Goal: Task Accomplishment & Management: Manage account settings

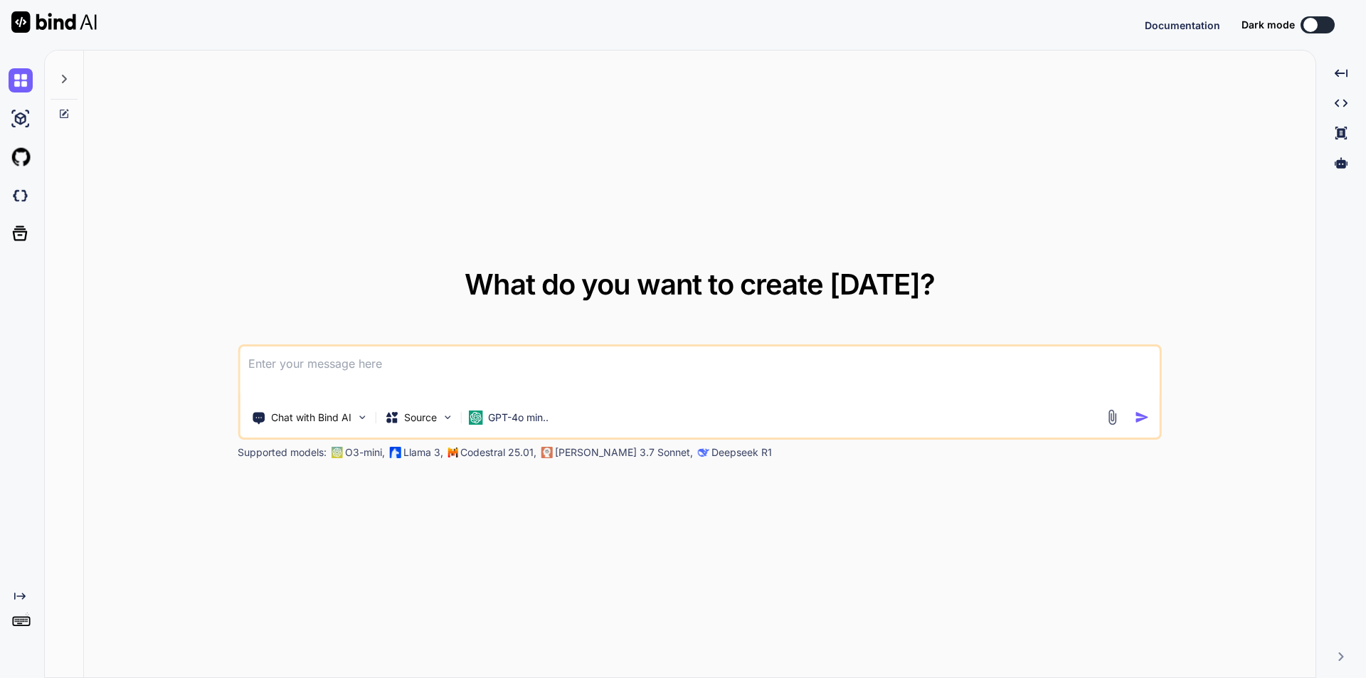
type textarea "x"
click at [370, 362] on textarea at bounding box center [700, 372] width 920 height 53
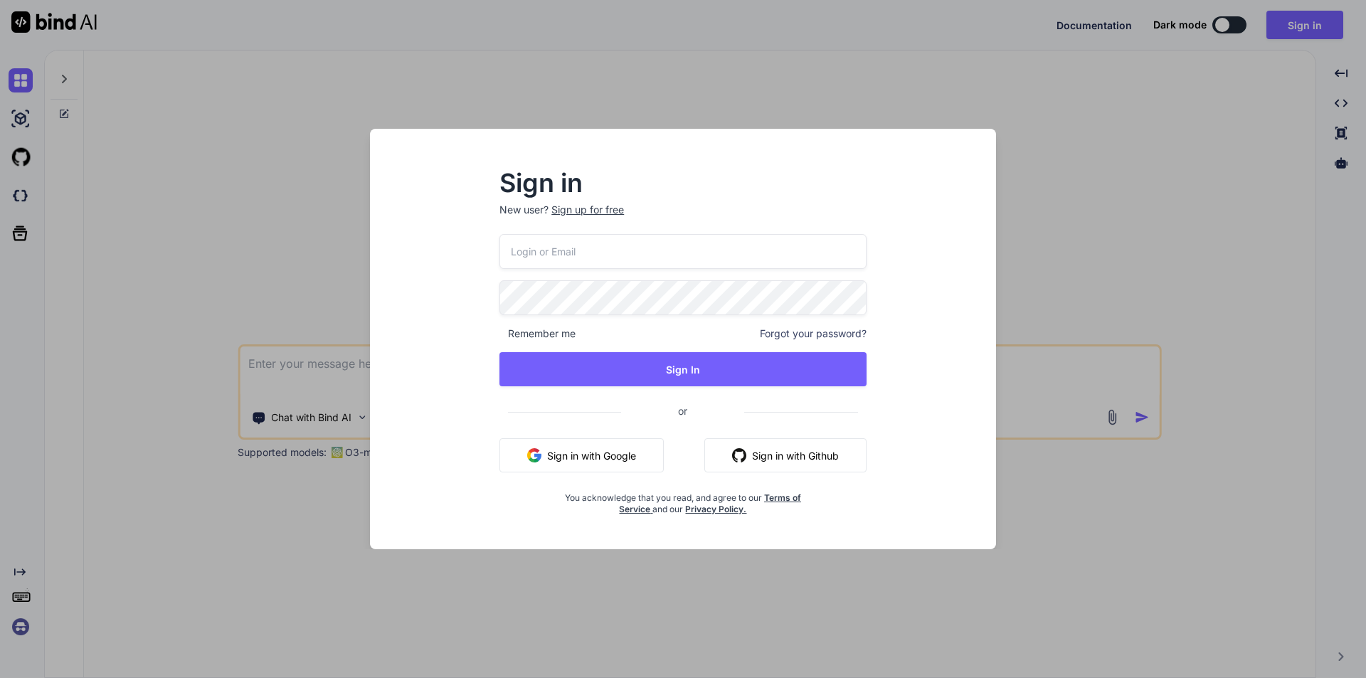
type input "[EMAIL_ADDRESS][DOMAIN_NAME]"
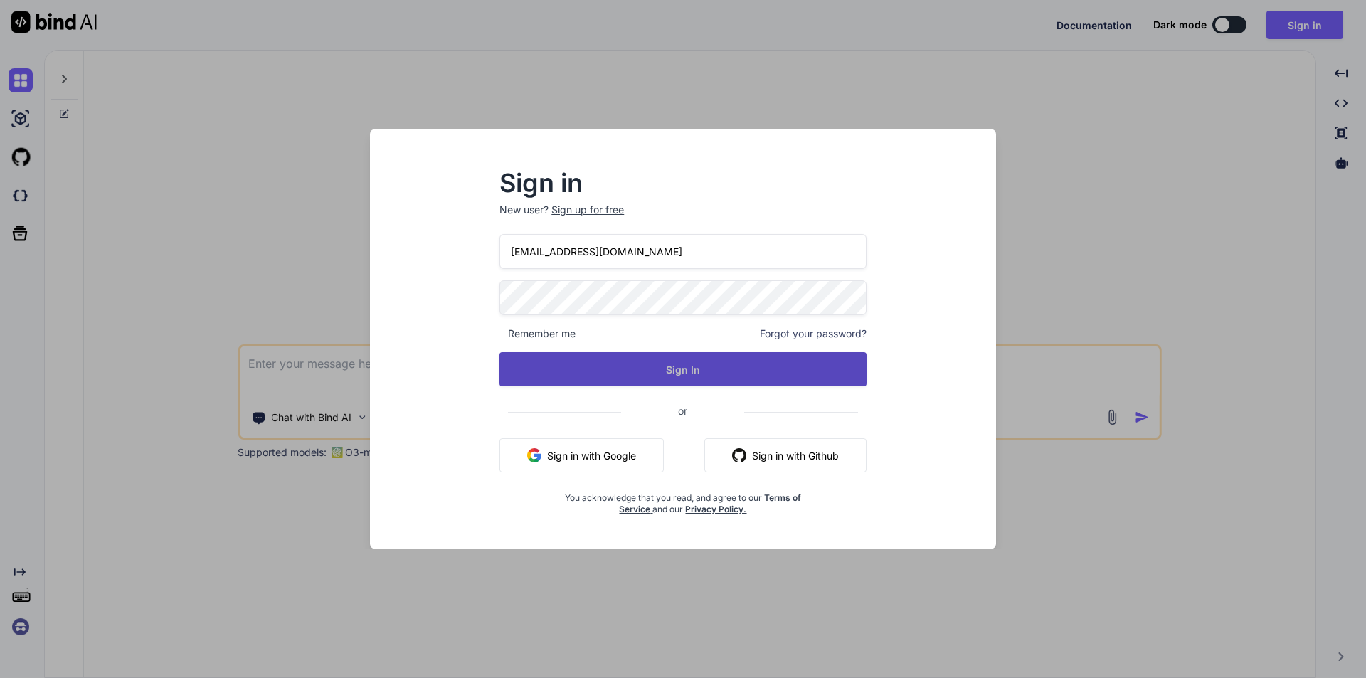
click at [689, 371] on button "Sign In" at bounding box center [682, 369] width 367 height 34
click at [691, 368] on button "Sign In" at bounding box center [682, 369] width 367 height 34
click at [690, 372] on button "Sign In" at bounding box center [682, 369] width 367 height 34
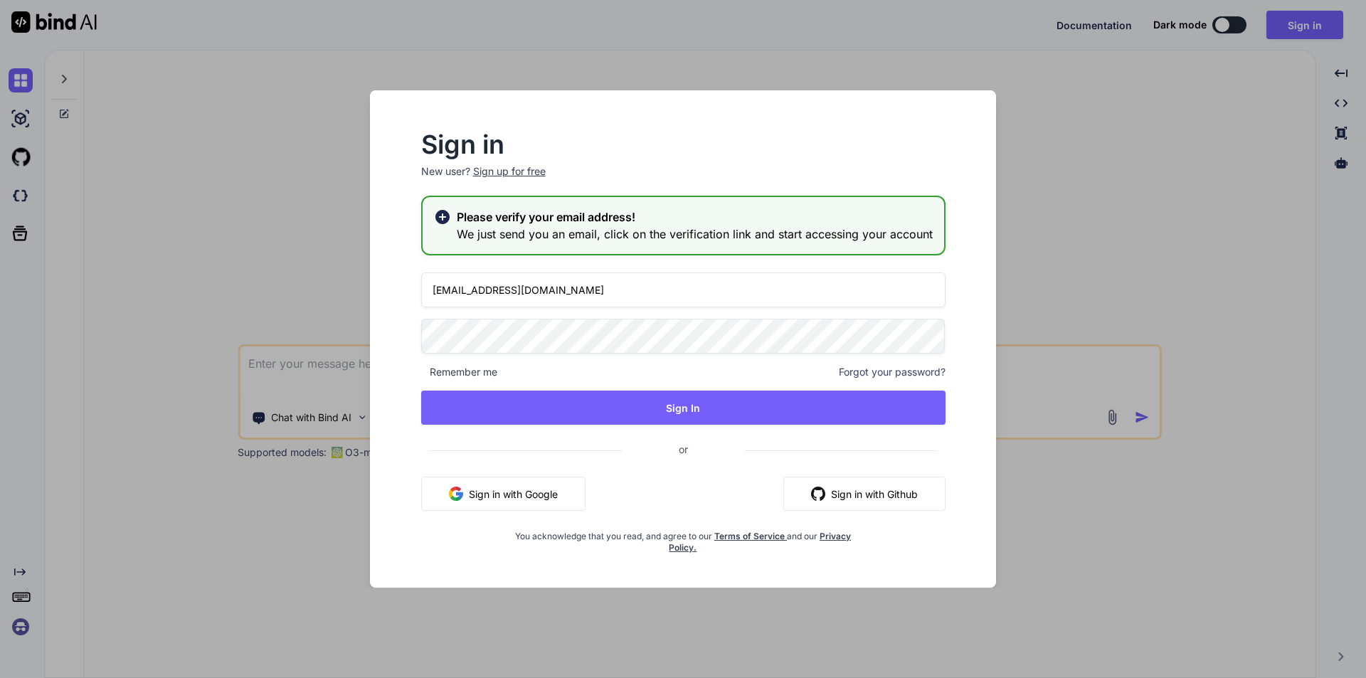
type textarea "x"
